Goal: Task Accomplishment & Management: Use online tool/utility

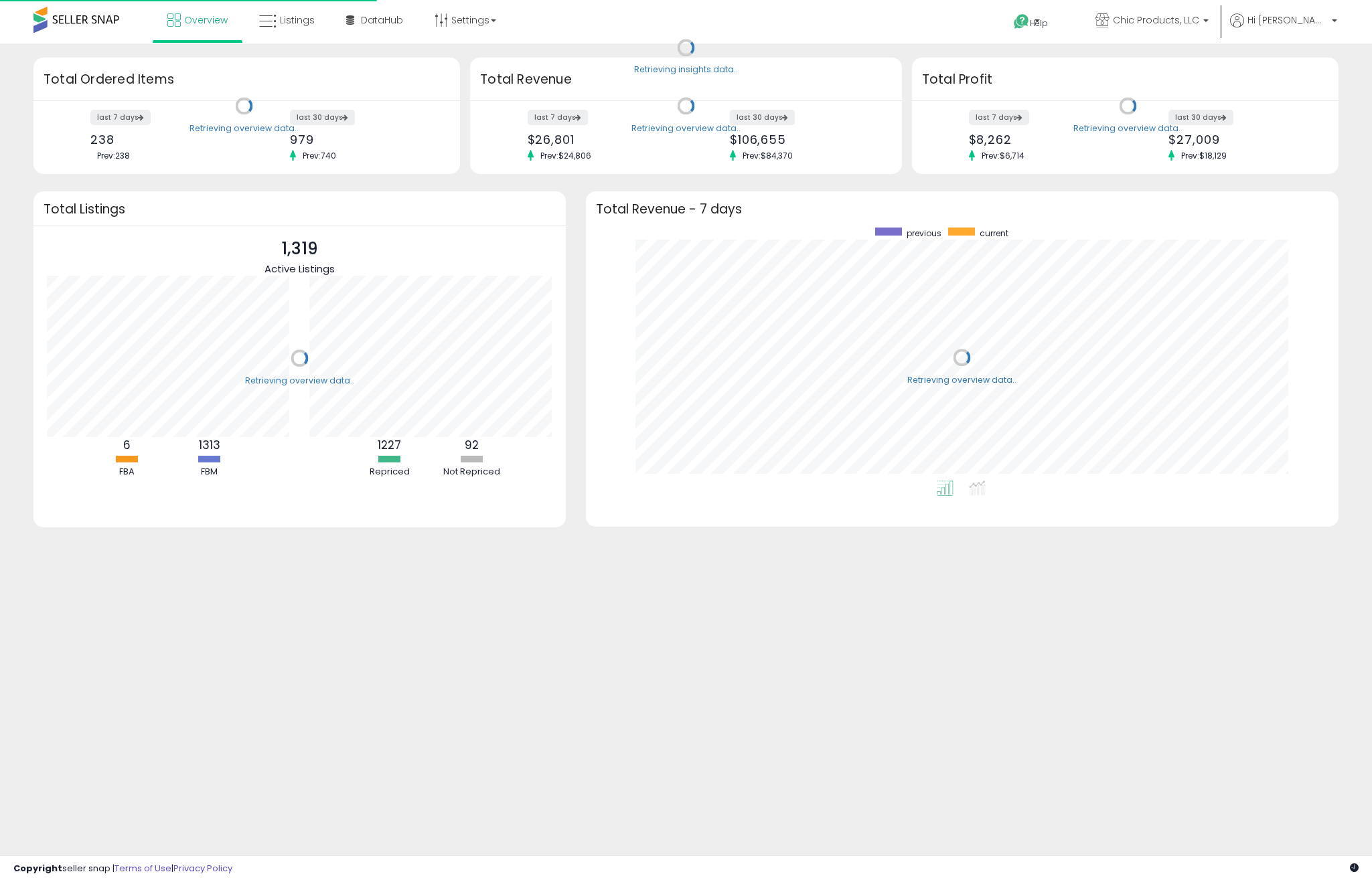
scroll to position [253, 727]
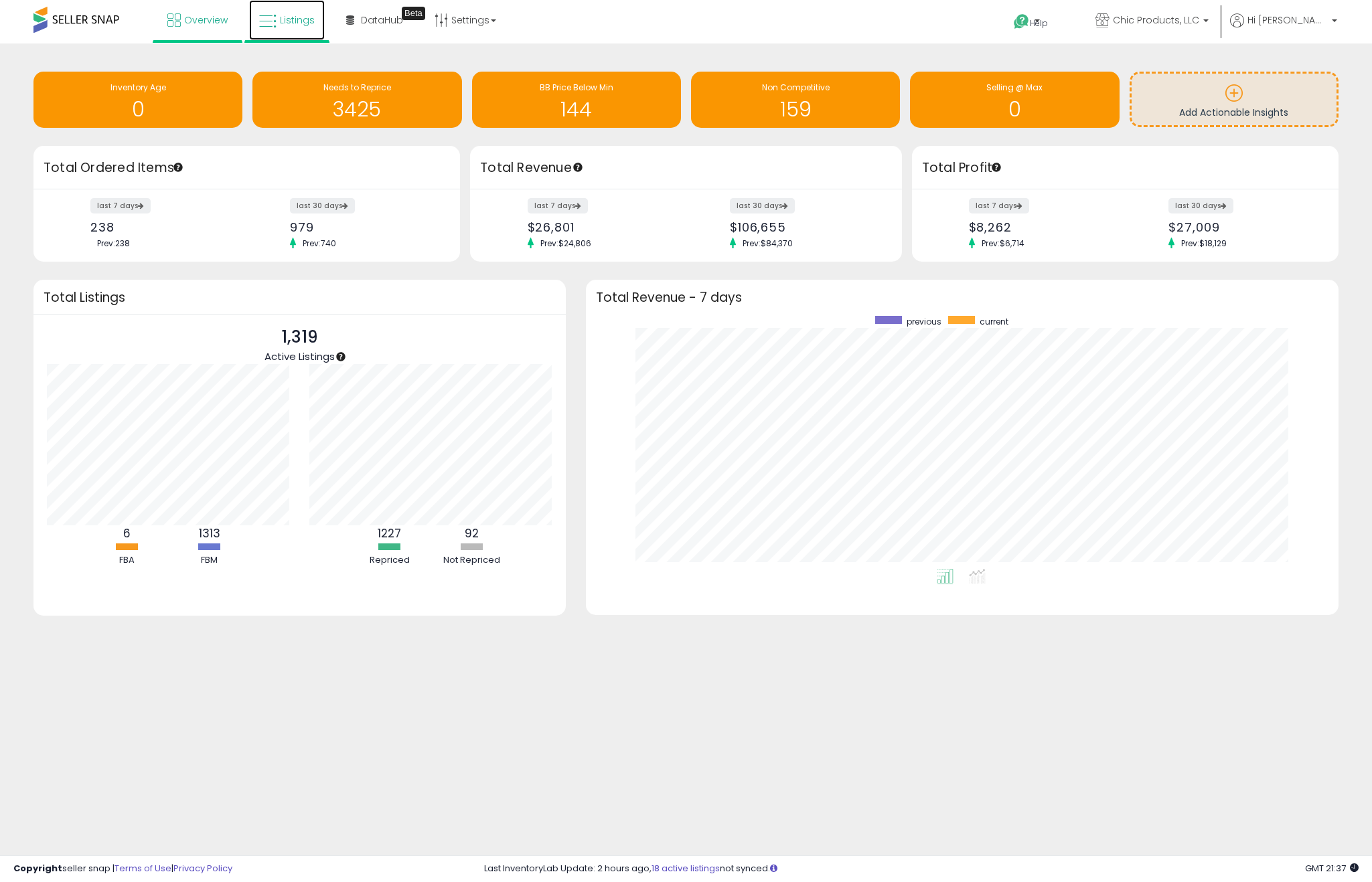
click at [270, 14] on icon at bounding box center [268, 22] width 18 height 18
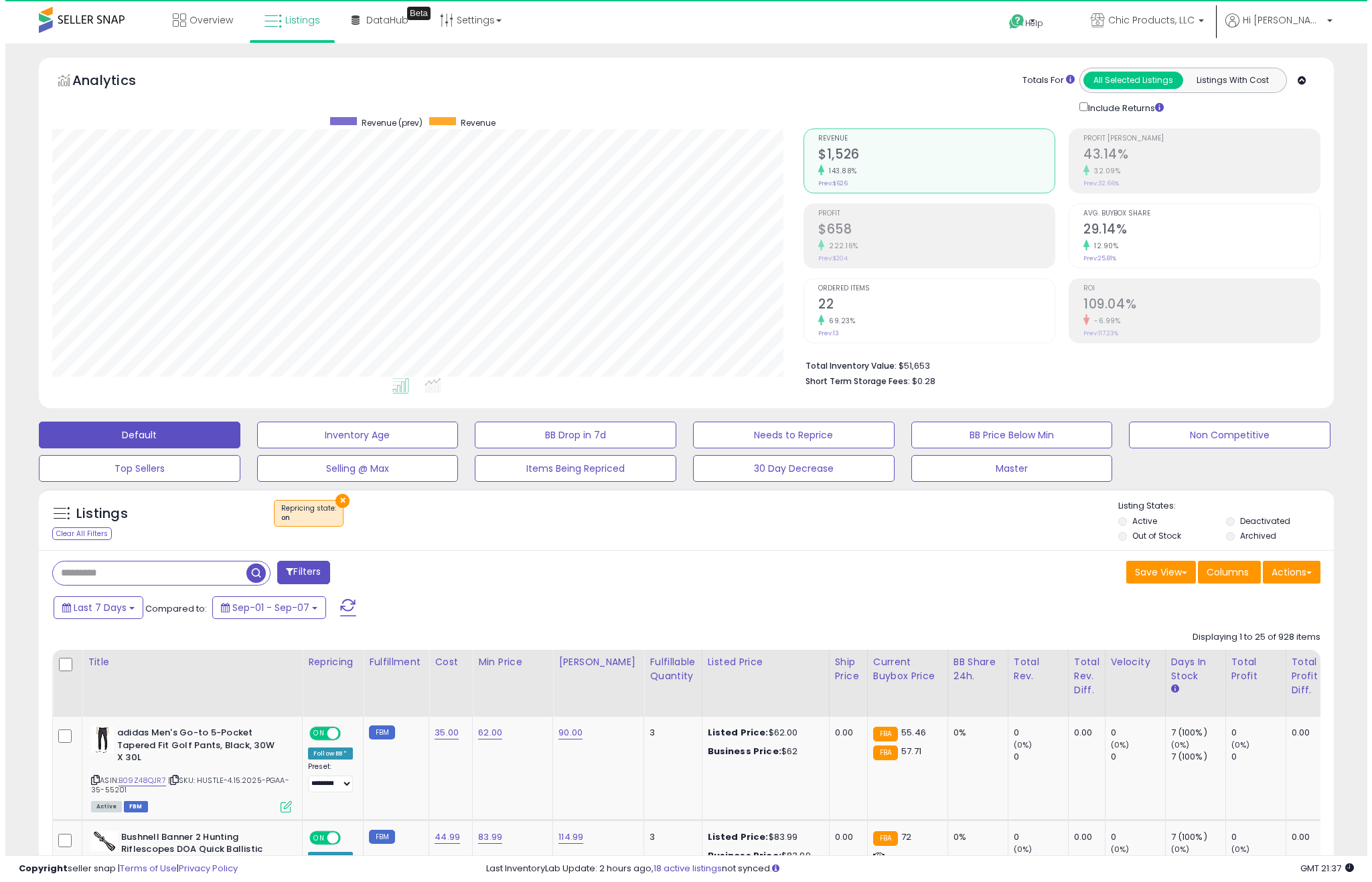
scroll to position [274, 752]
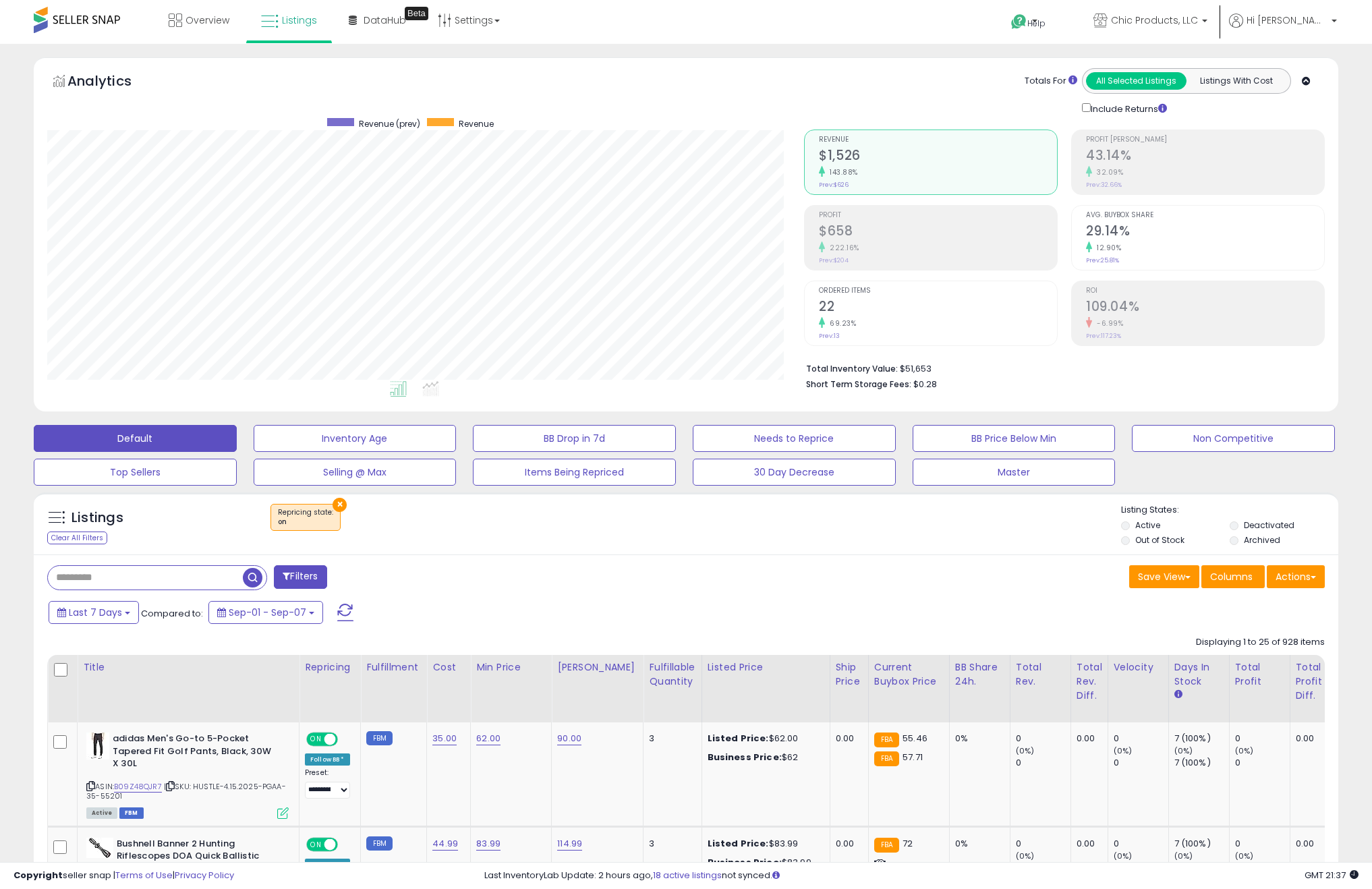
click at [258, 581] on span "button" at bounding box center [253, 578] width 20 height 20
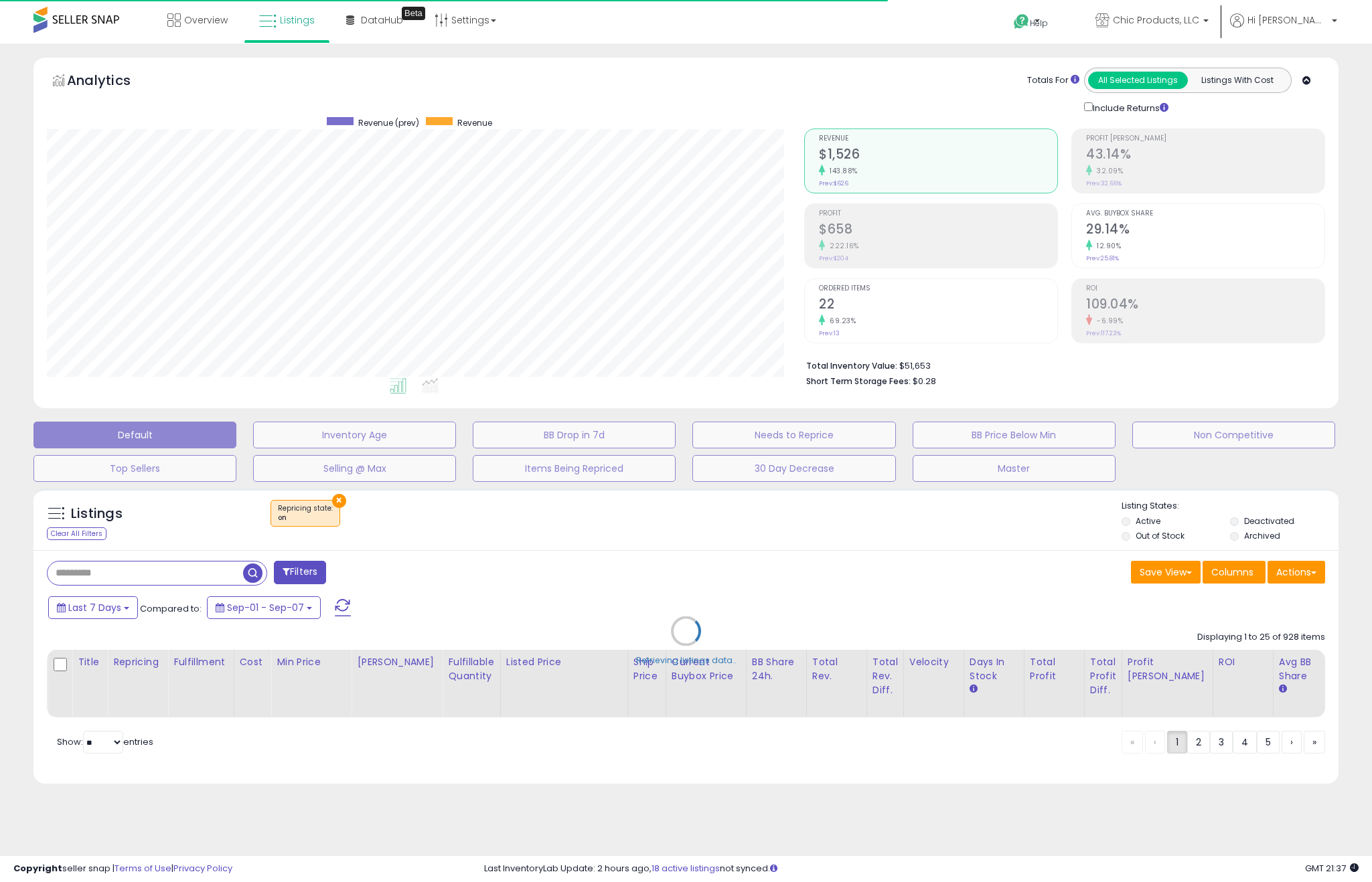
select select "*"
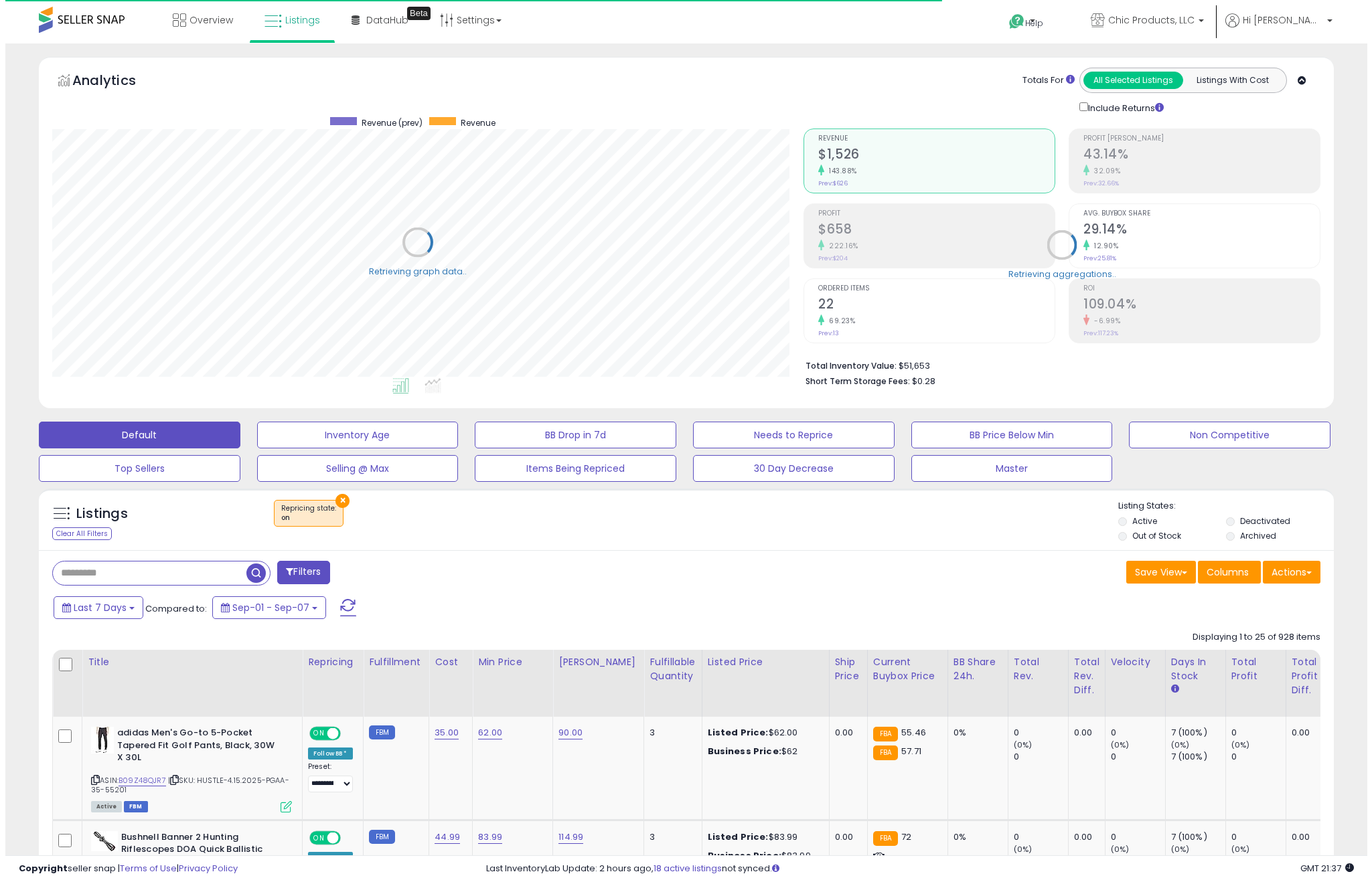
scroll to position [669223, 668965]
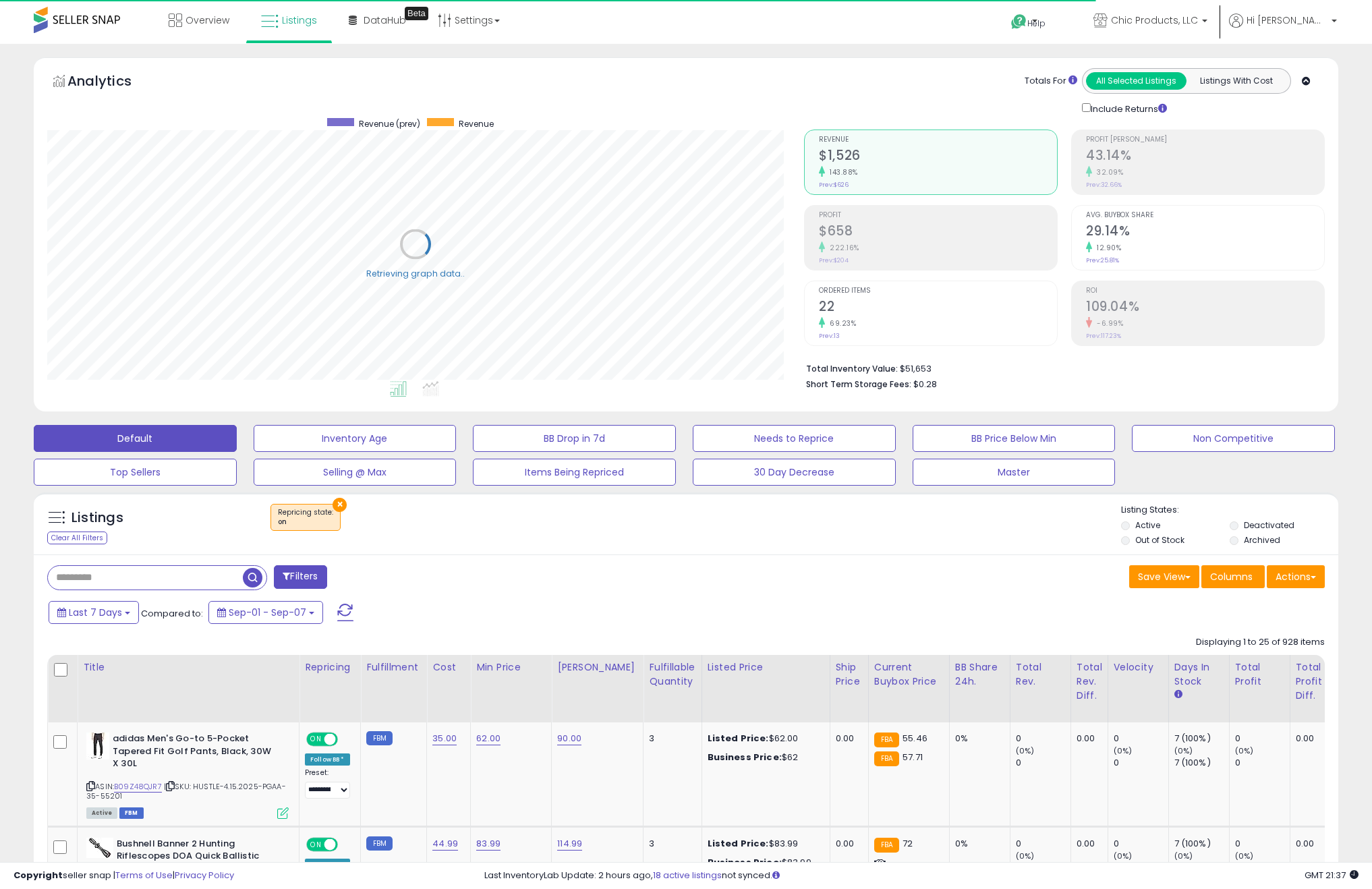
click at [293, 577] on button "Filters" at bounding box center [300, 577] width 53 height 24
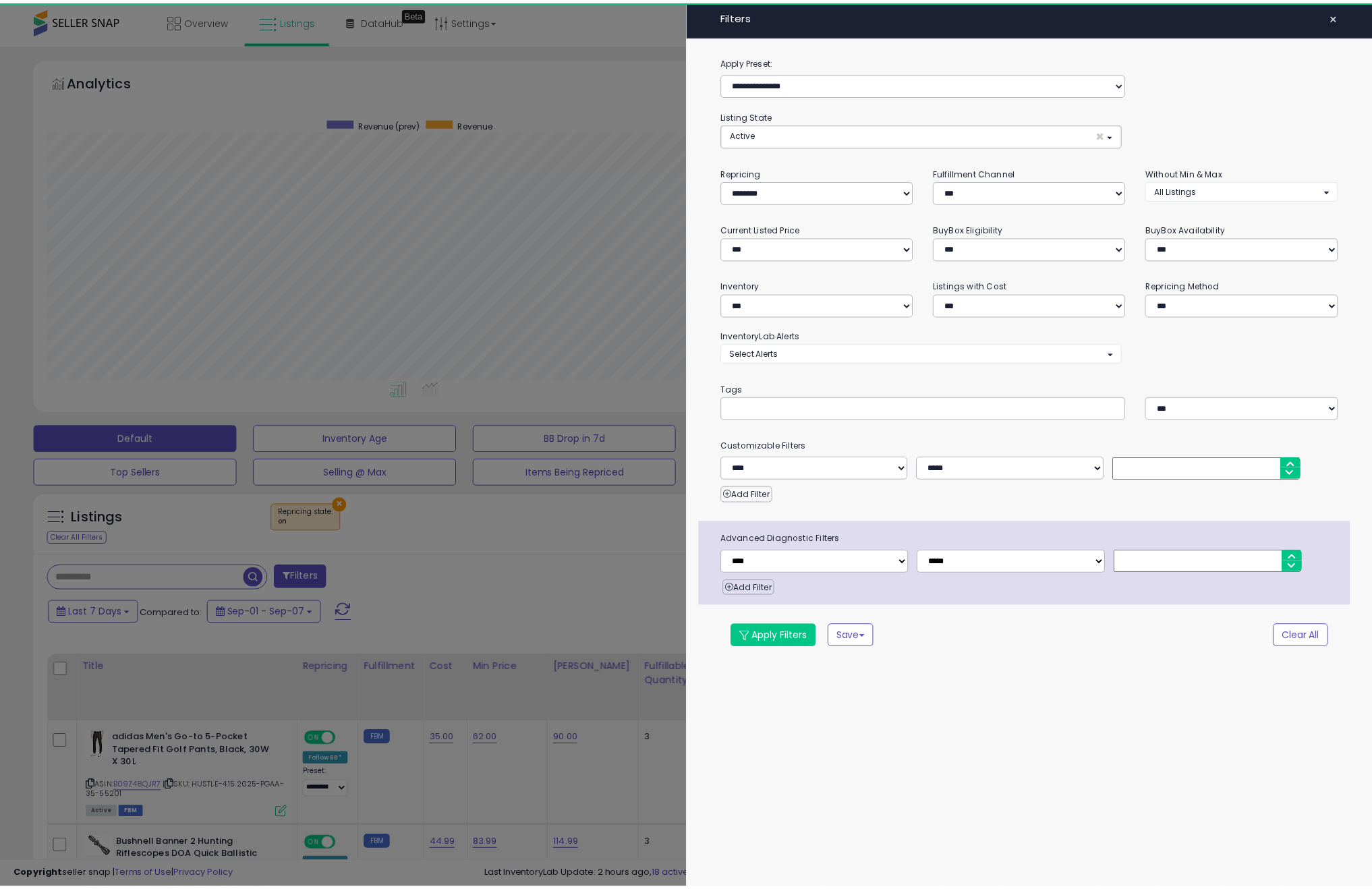
scroll to position [276, 763]
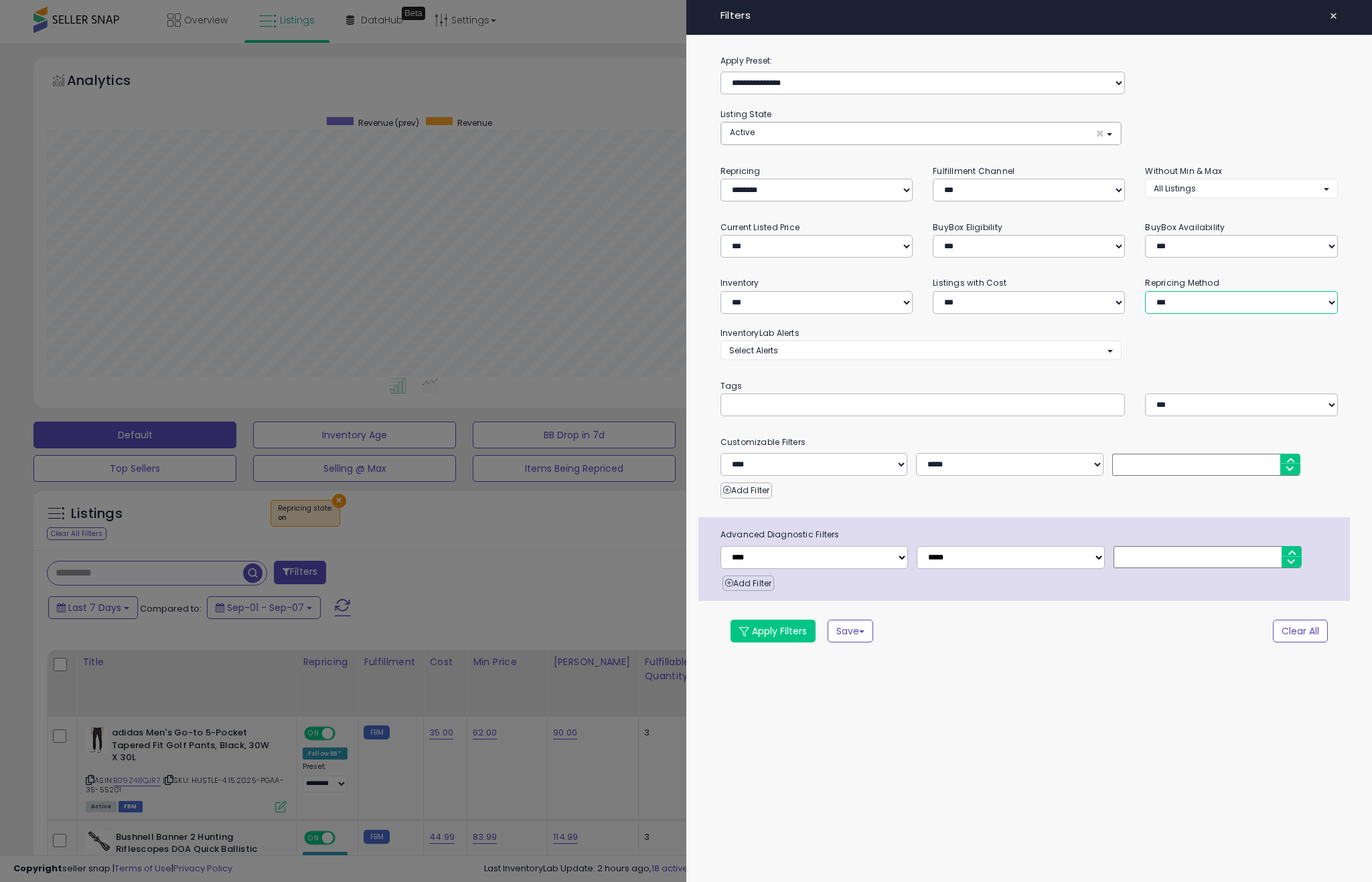
click at [1170, 295] on select "**********" at bounding box center [1241, 303] width 192 height 23
select select "*********"
click at [1145, 291] on select "**********" at bounding box center [1241, 303] width 192 height 23
click at [1210, 685] on div "**********" at bounding box center [1030, 441] width 686 height 882
click at [788, 634] on button "Apply Filters" at bounding box center [773, 631] width 85 height 23
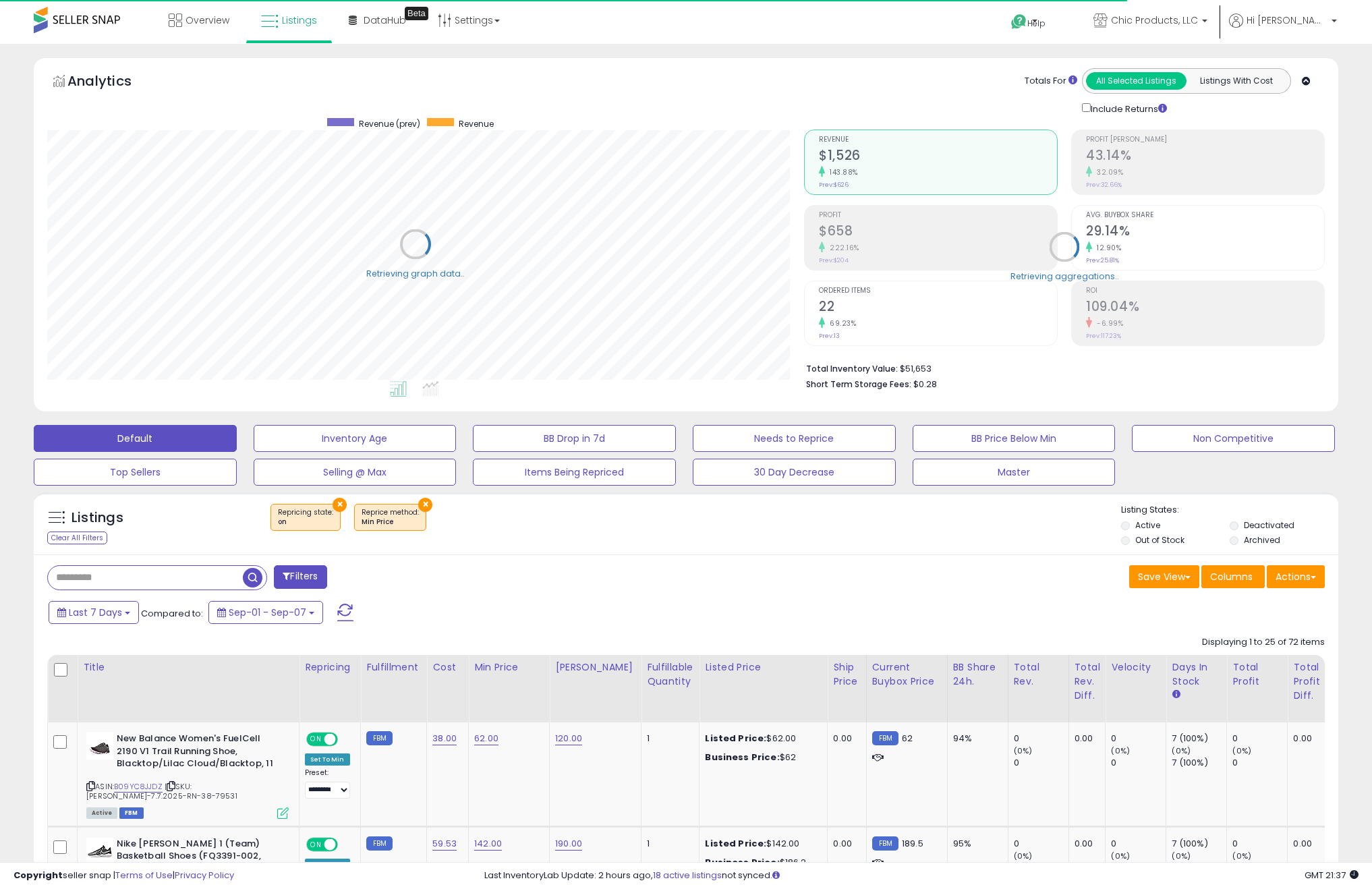
scroll to position [674534, 673735]
click at [1312, 585] on button "Actions" at bounding box center [1295, 577] width 58 height 23
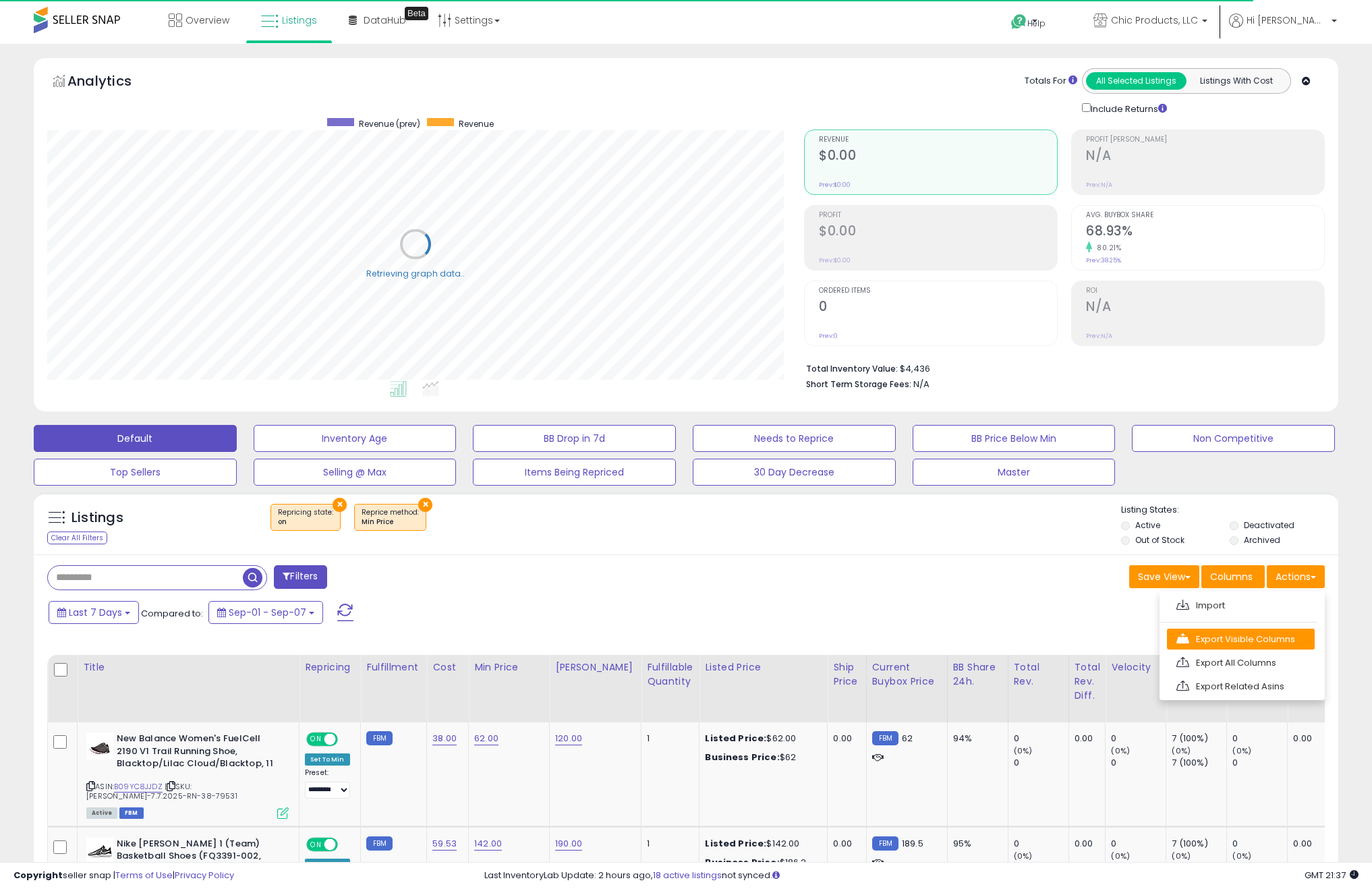
click at [1254, 635] on link "Export Visible Columns" at bounding box center [1240, 639] width 148 height 21
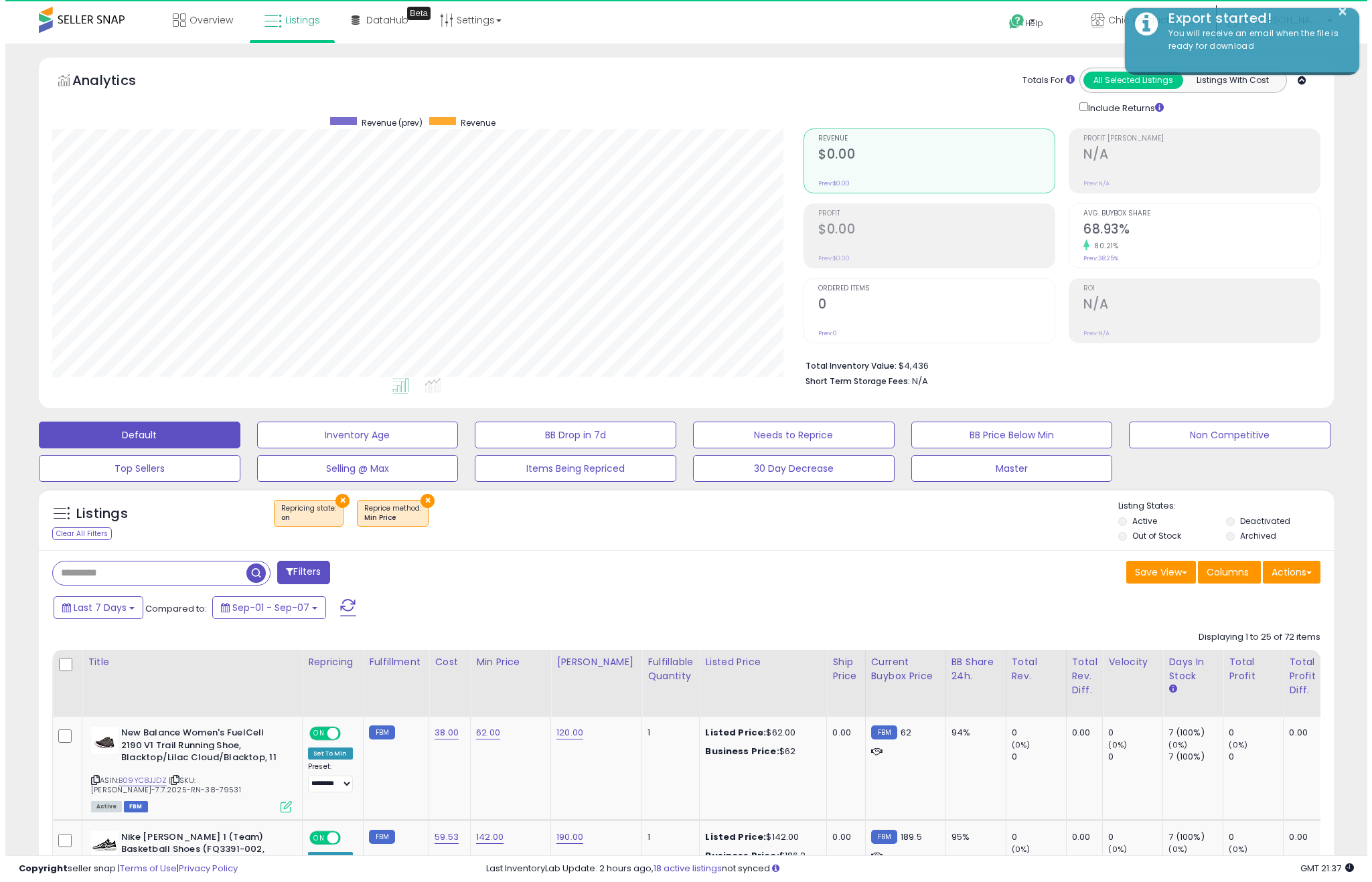
scroll to position [274, 752]
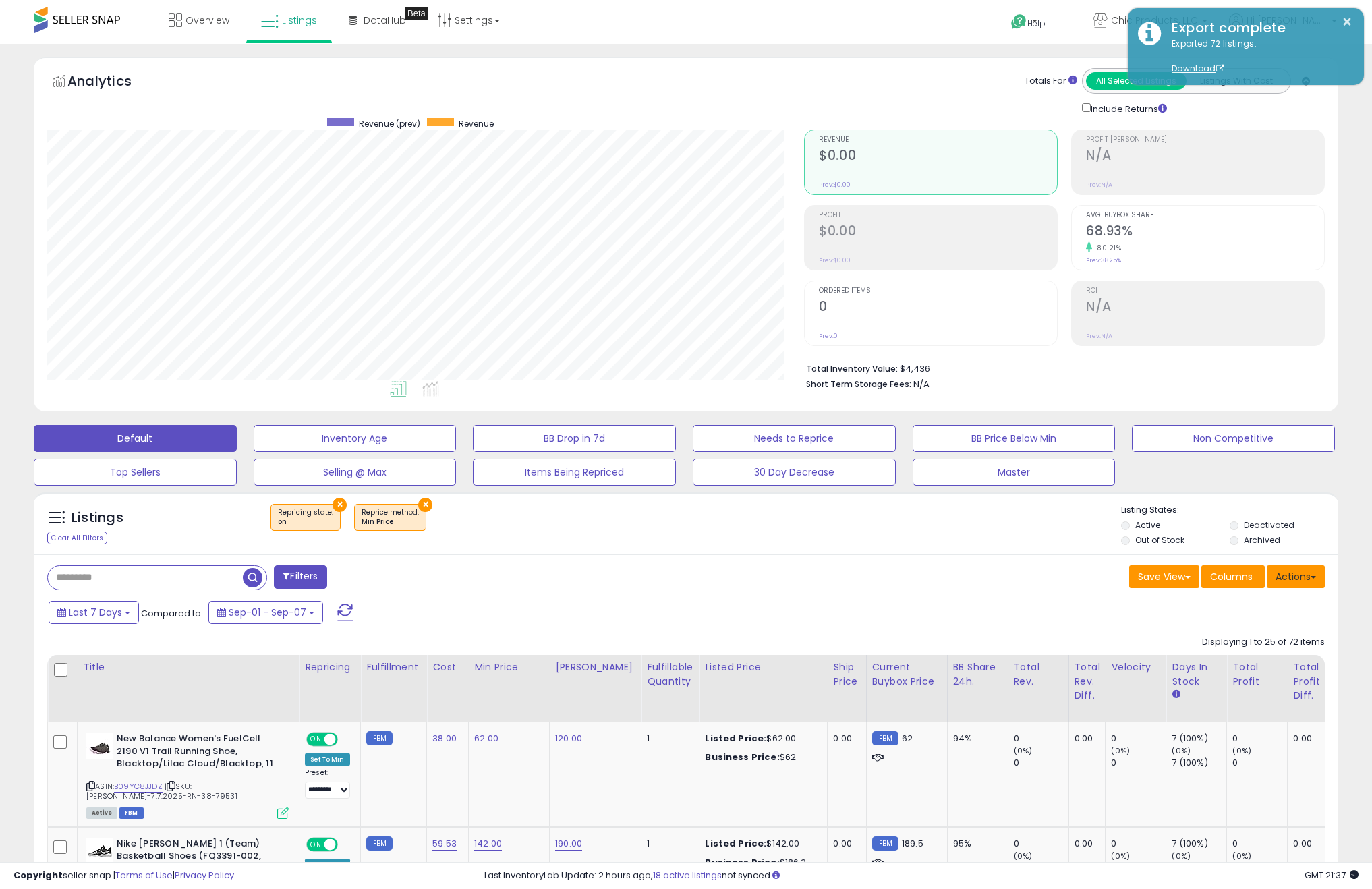
click at [1288, 581] on button "Actions" at bounding box center [1295, 577] width 58 height 23
click at [1190, 616] on link "Import" at bounding box center [1240, 606] width 148 height 21
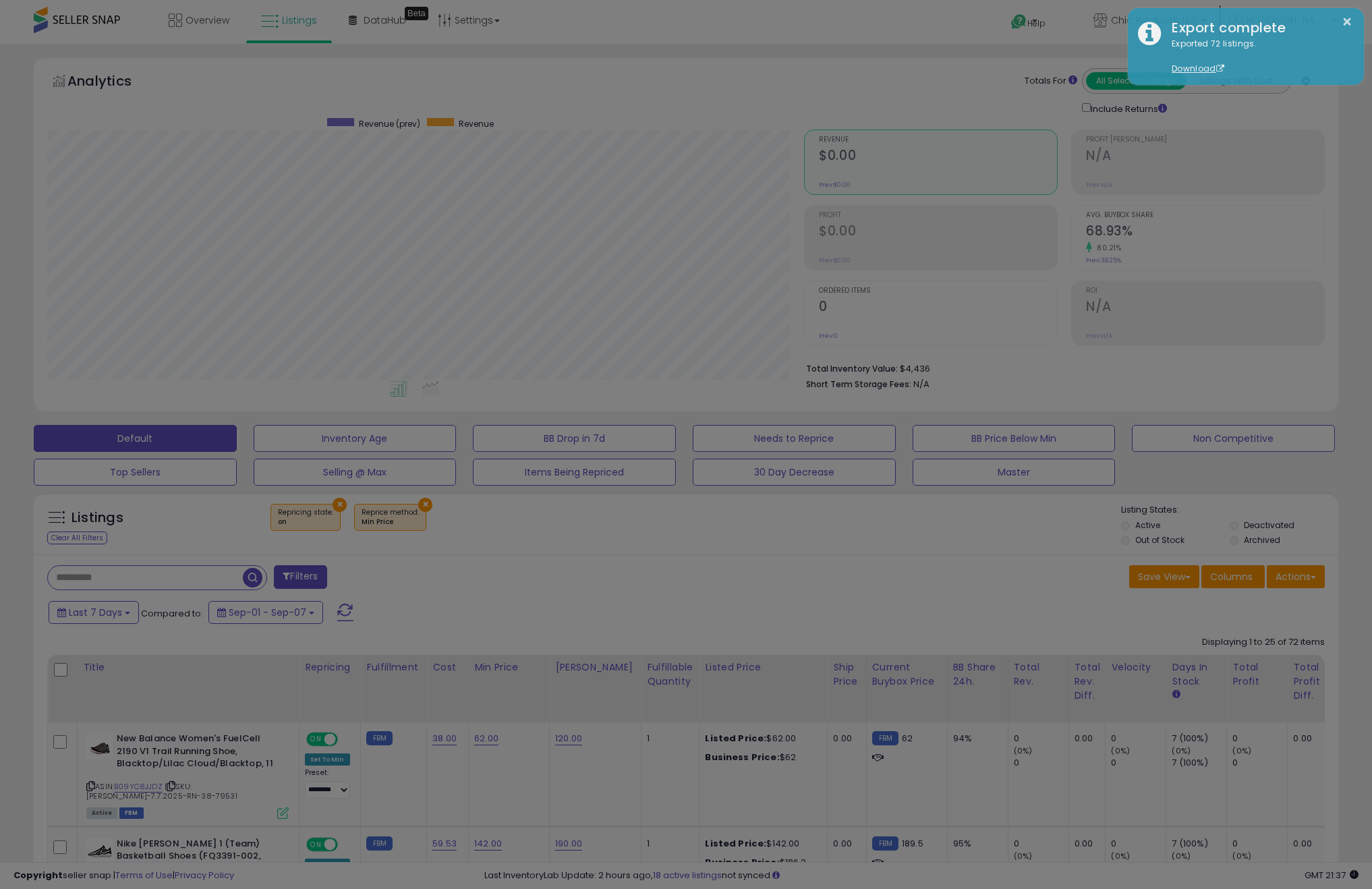
scroll to position [276, 763]
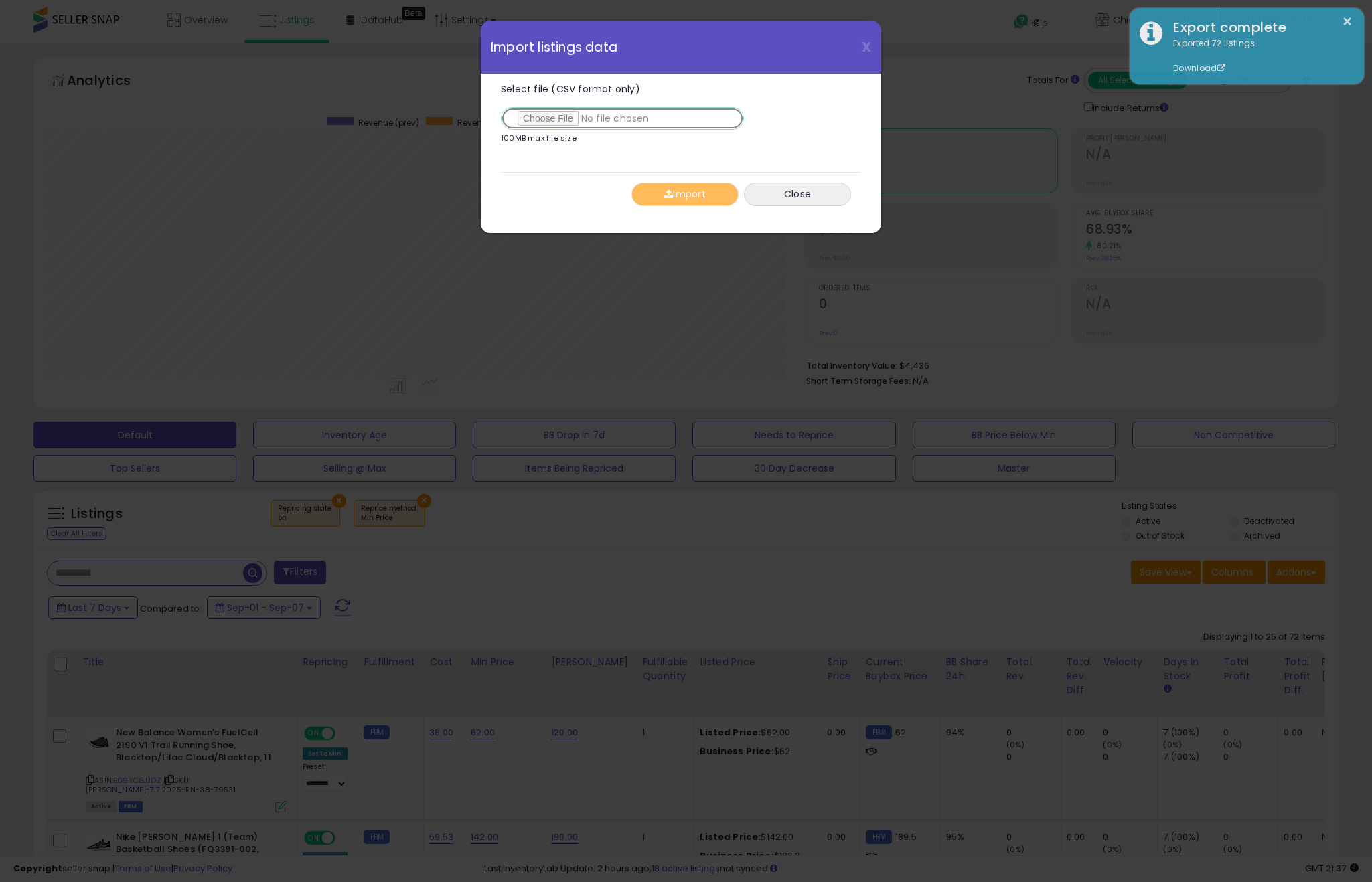
click at [554, 113] on input "Select file (CSV format only)" at bounding box center [622, 118] width 243 height 23
type input "**********"
click at [690, 197] on button "Import" at bounding box center [685, 194] width 107 height 23
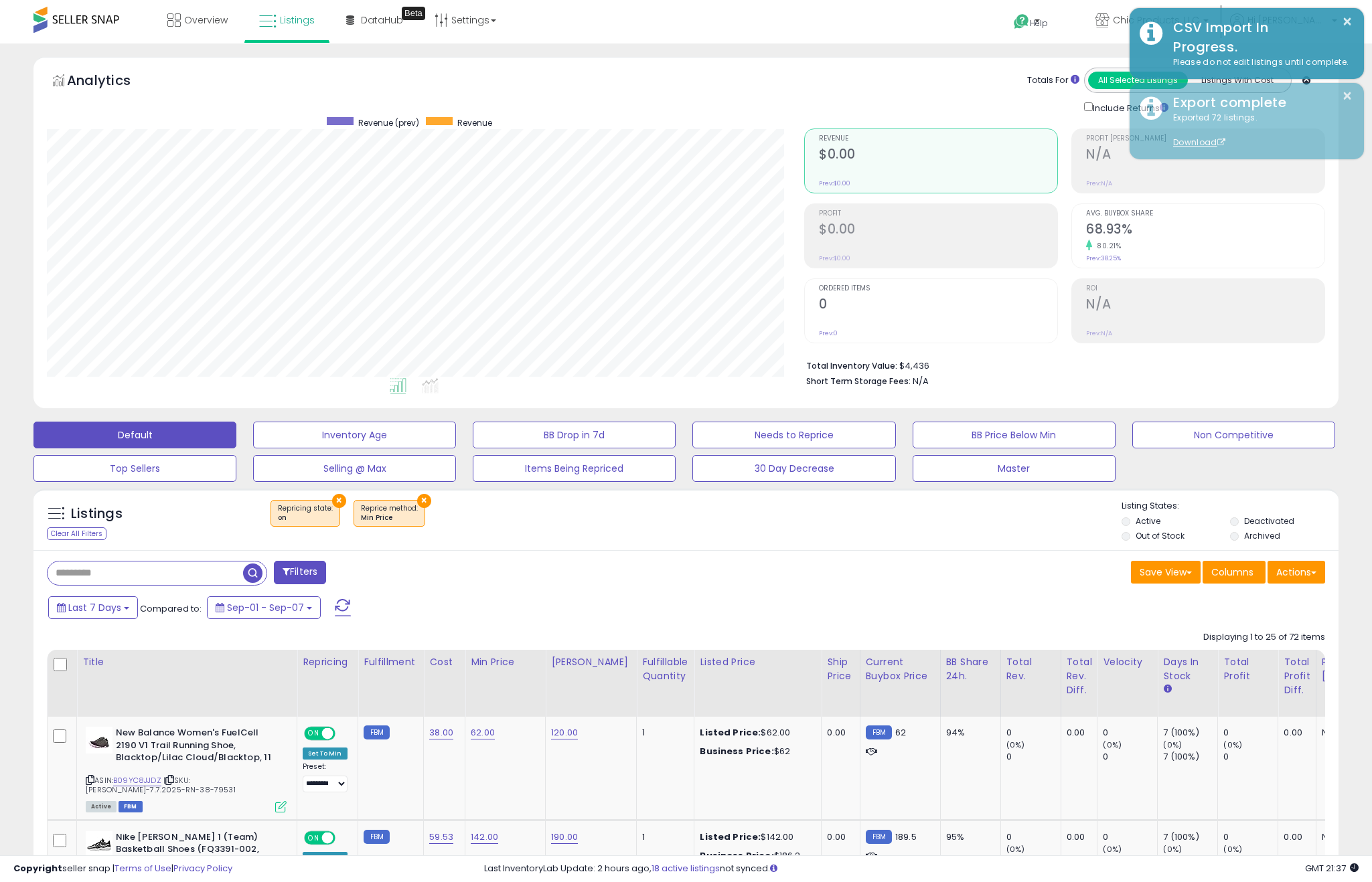
scroll to position [669223, 668965]
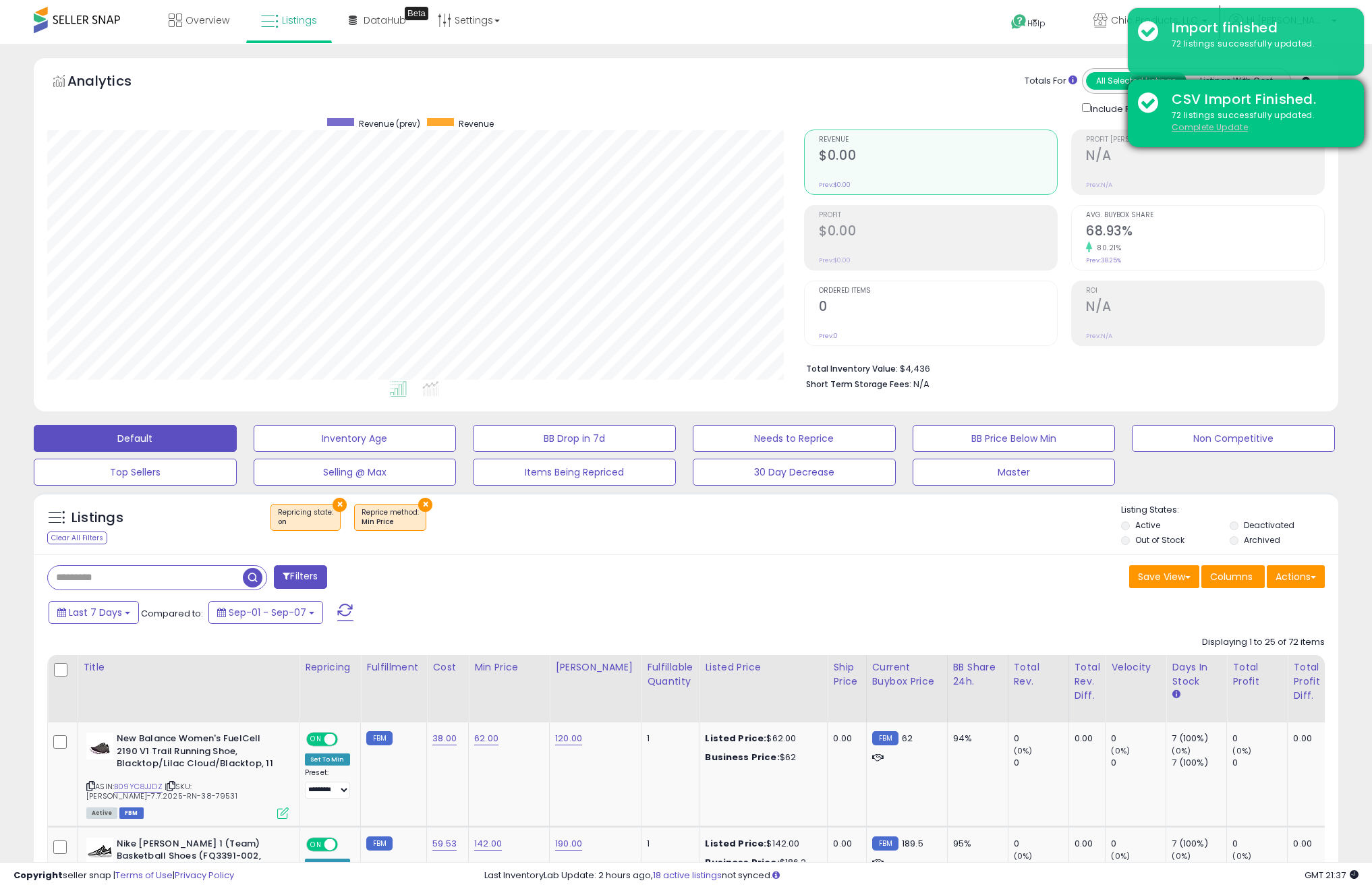
click at [1222, 128] on u "Complete Update" at bounding box center [1209, 127] width 76 height 11
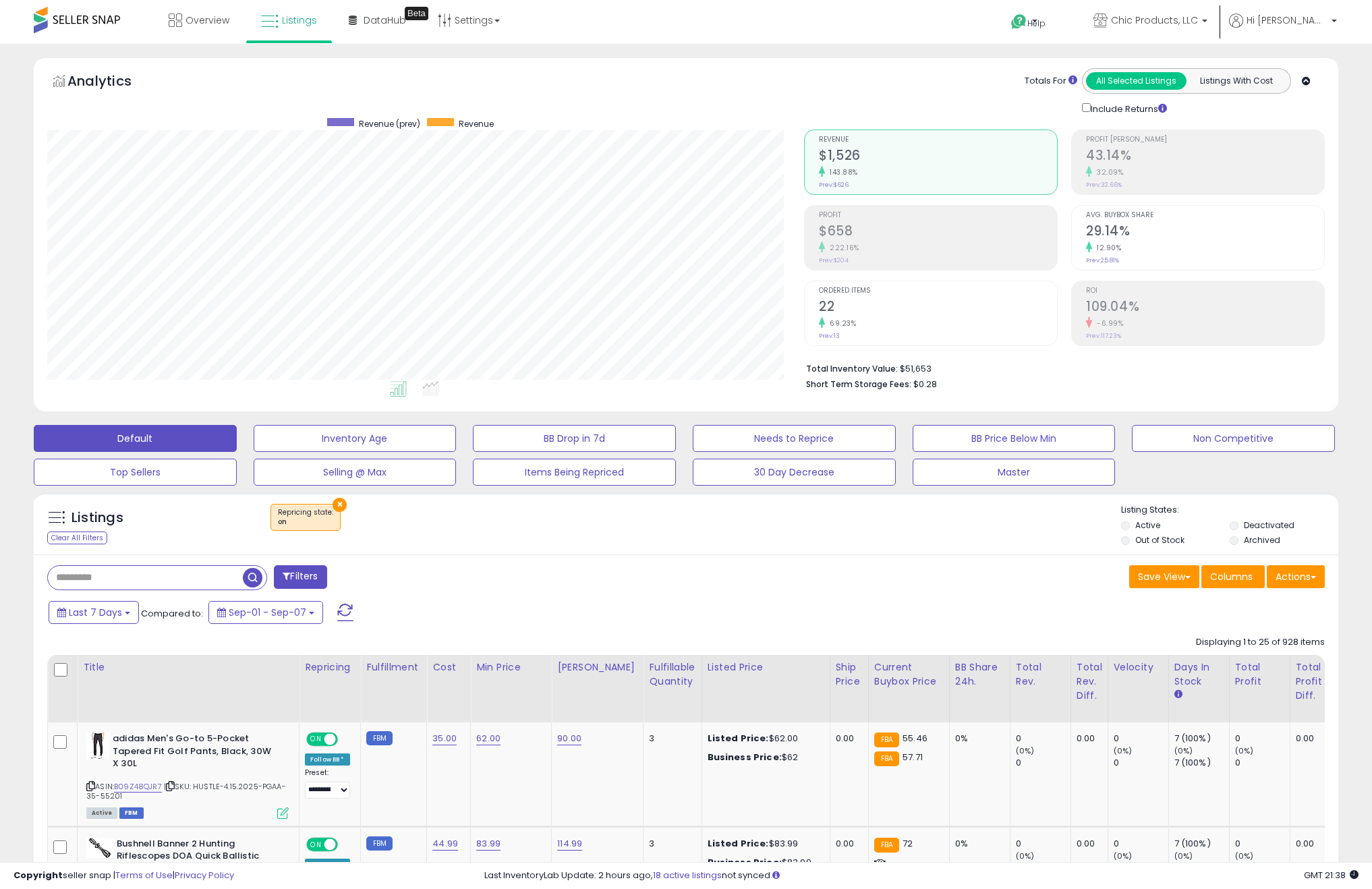
scroll to position [276, 757]
